Goal: Find specific fact: Find specific fact

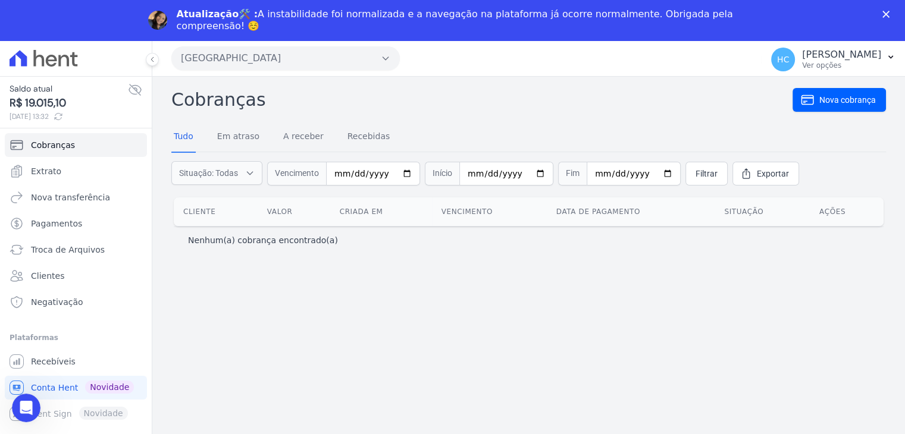
click at [45, 107] on span "R$ 19.015,10" at bounding box center [69, 103] width 118 height 16
copy span "19.015,10"
click at [57, 167] on span "Extrato" at bounding box center [46, 171] width 30 height 12
